Goal: Use online tool/utility

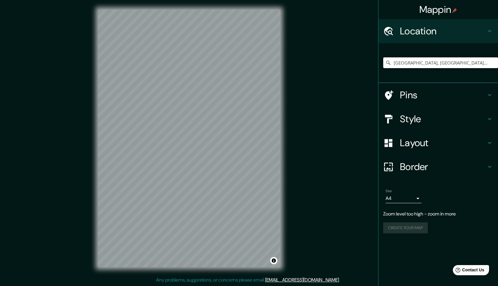
click at [451, 64] on input "[GEOGRAPHIC_DATA], [GEOGRAPHIC_DATA], [GEOGRAPHIC_DATA]" at bounding box center [440, 62] width 115 height 11
click at [409, 110] on div "Style" at bounding box center [437, 119] width 119 height 24
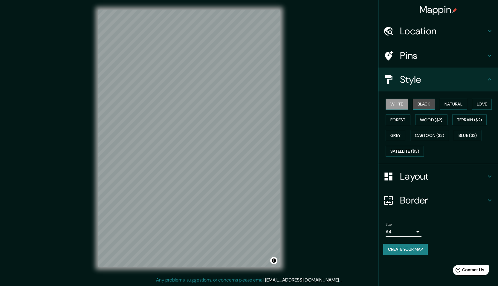
click at [421, 107] on button "Black" at bounding box center [423, 104] width 22 height 11
click at [453, 104] on button "Natural" at bounding box center [452, 104] width 27 height 11
click at [478, 103] on button "Love" at bounding box center [482, 104] width 20 height 11
click at [404, 123] on button "Forest" at bounding box center [397, 119] width 25 height 11
click at [402, 134] on button "Grey" at bounding box center [395, 135] width 20 height 11
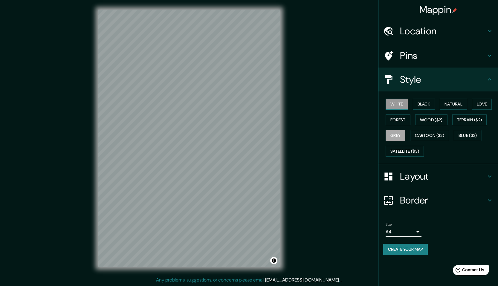
click at [398, 101] on button "White" at bounding box center [396, 104] width 22 height 11
click at [424, 104] on button "Black" at bounding box center [423, 104] width 22 height 11
